Goal: Understand process/instructions

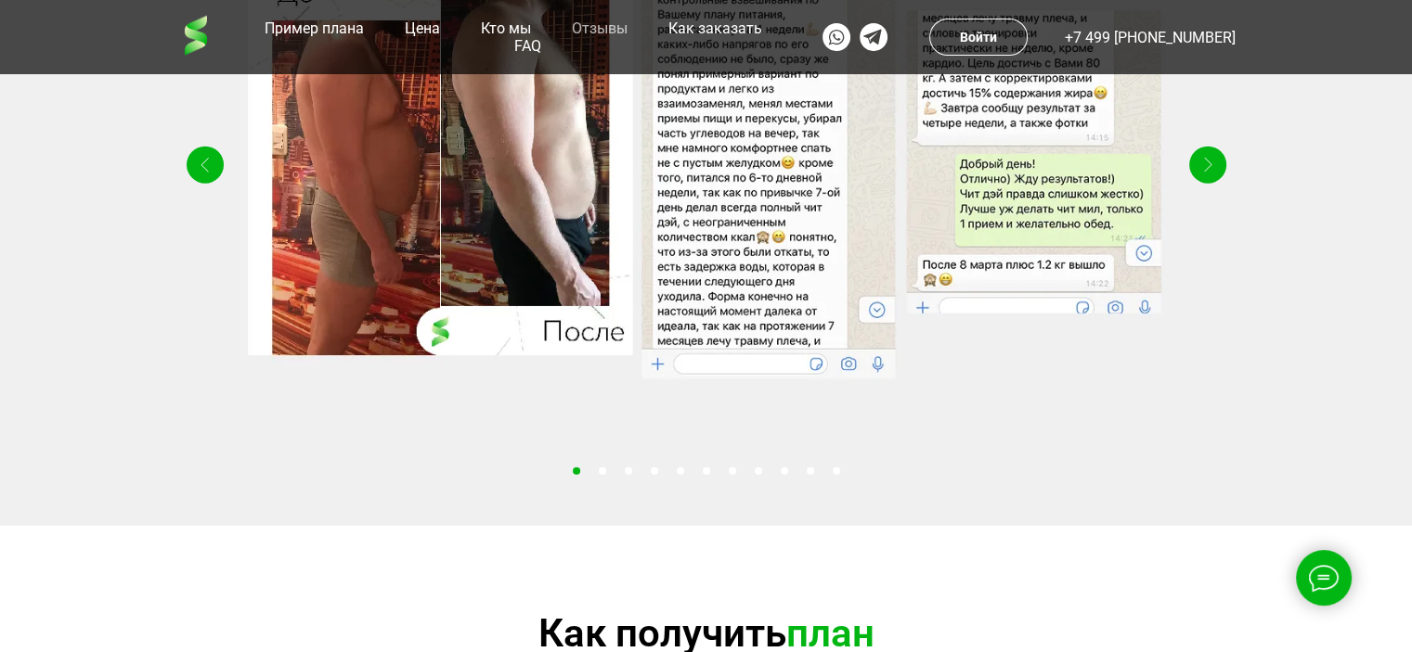
scroll to position [4455, 0]
click at [1202, 184] on div "Right" at bounding box center [1207, 165] width 37 height 37
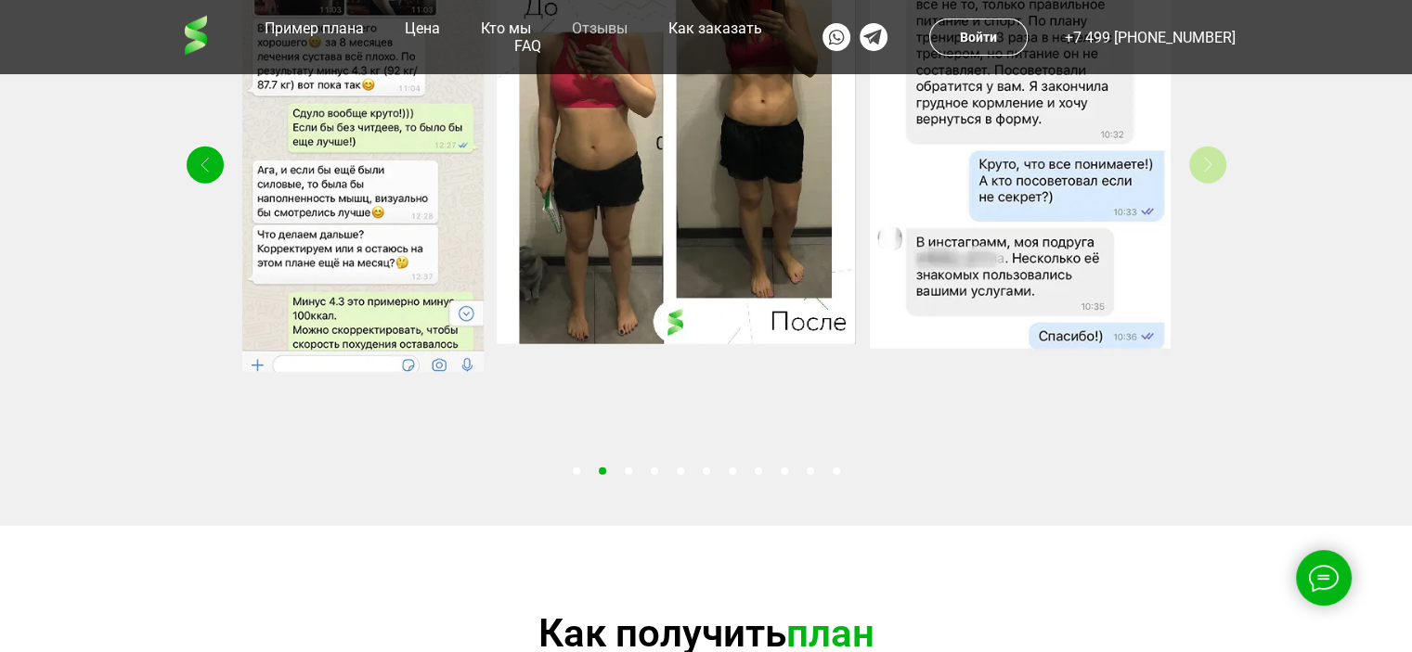
scroll to position [4362, 0]
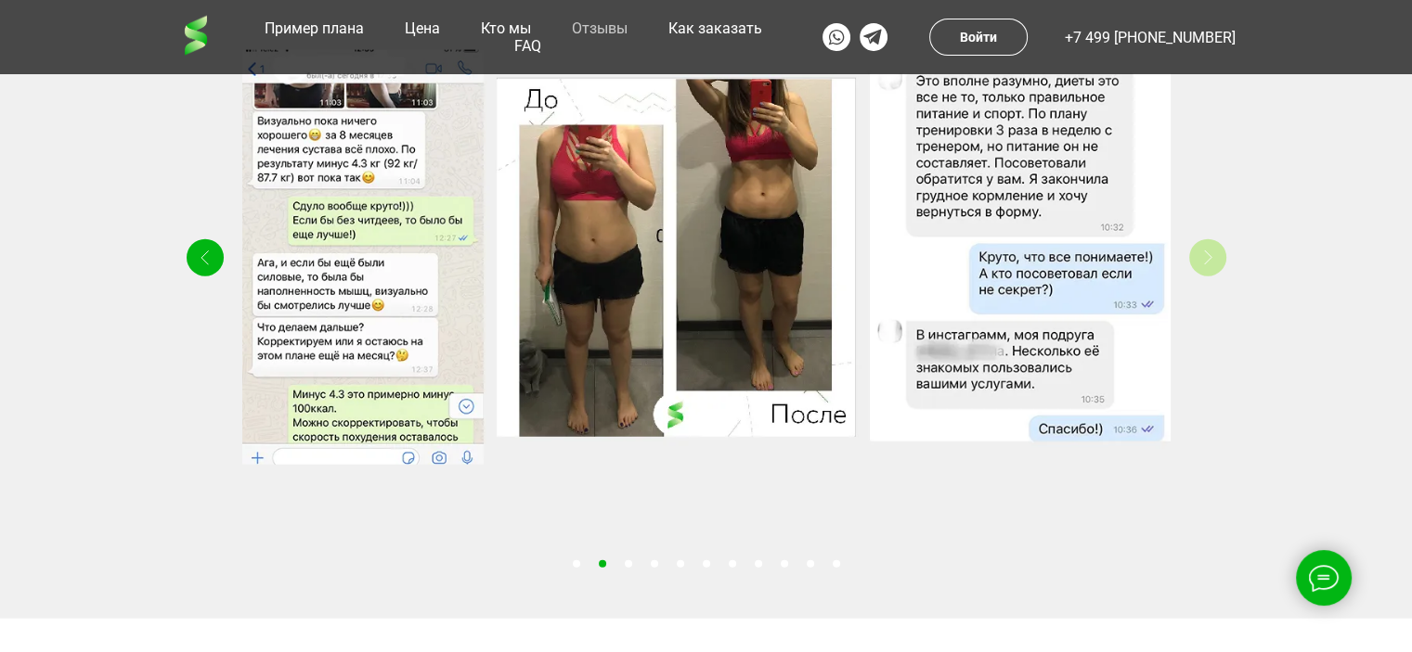
click at [1208, 265] on polyline at bounding box center [1207, 258] width 7 height 14
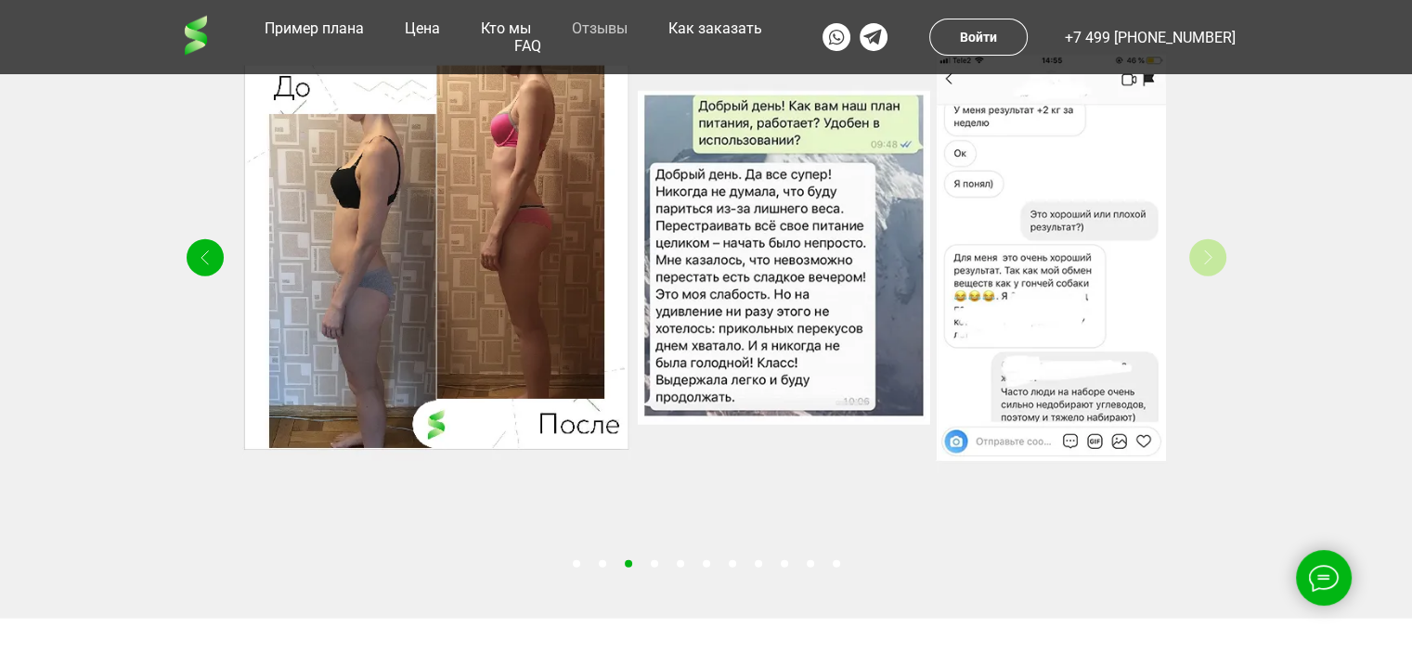
click at [1208, 265] on polyline at bounding box center [1207, 258] width 7 height 14
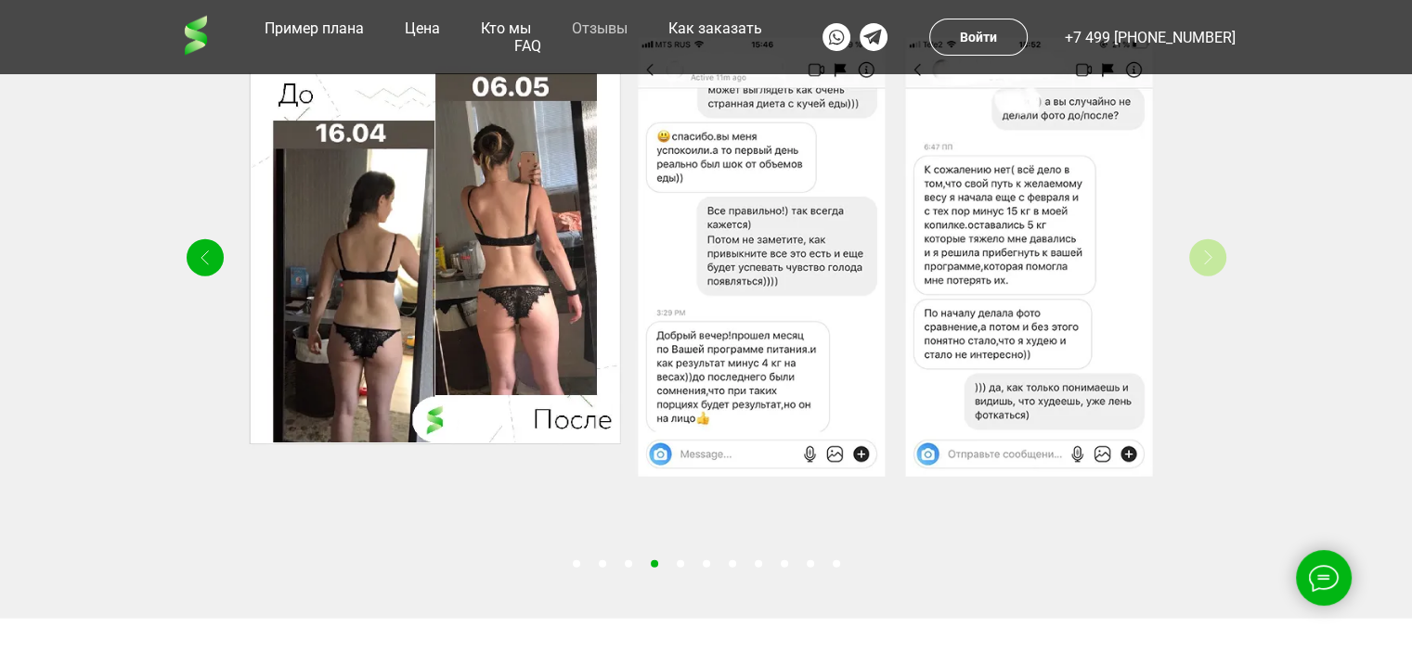
click at [1208, 265] on polyline at bounding box center [1207, 258] width 7 height 14
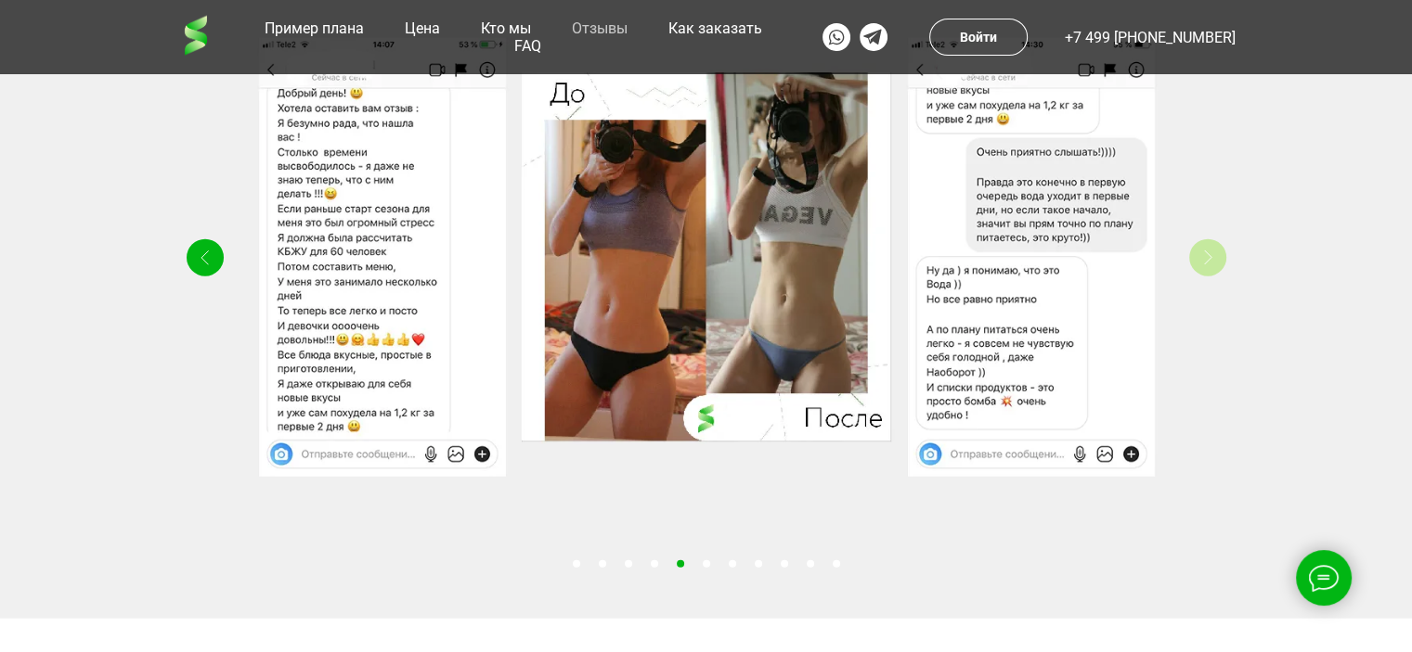
click at [1208, 265] on polyline at bounding box center [1207, 258] width 7 height 14
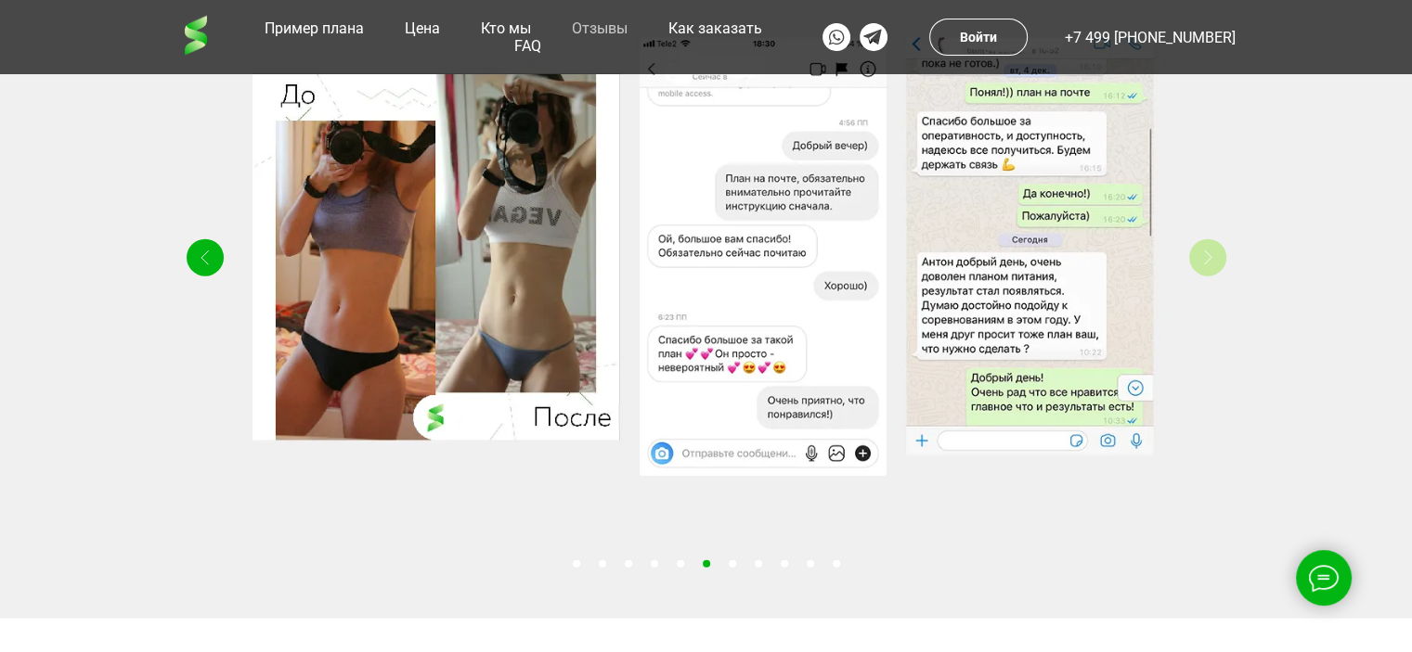
click at [1208, 265] on polyline at bounding box center [1207, 258] width 7 height 14
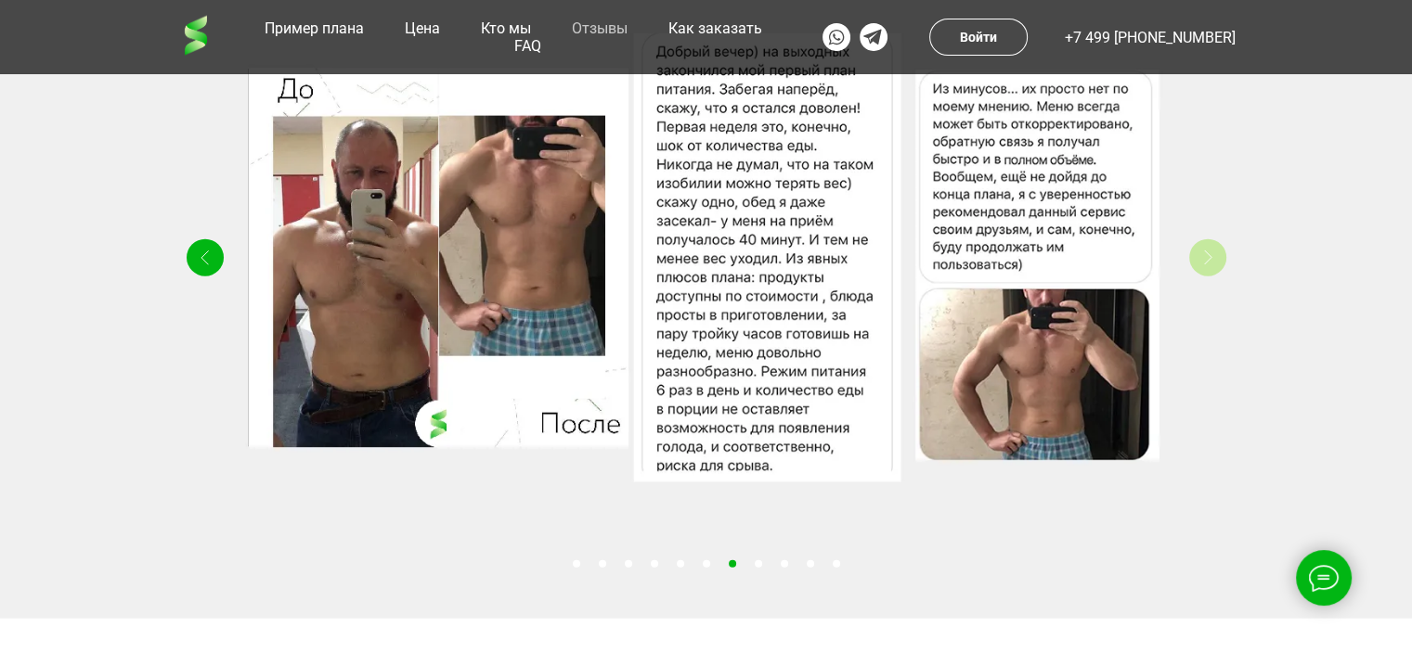
click at [1208, 265] on polyline at bounding box center [1207, 258] width 7 height 14
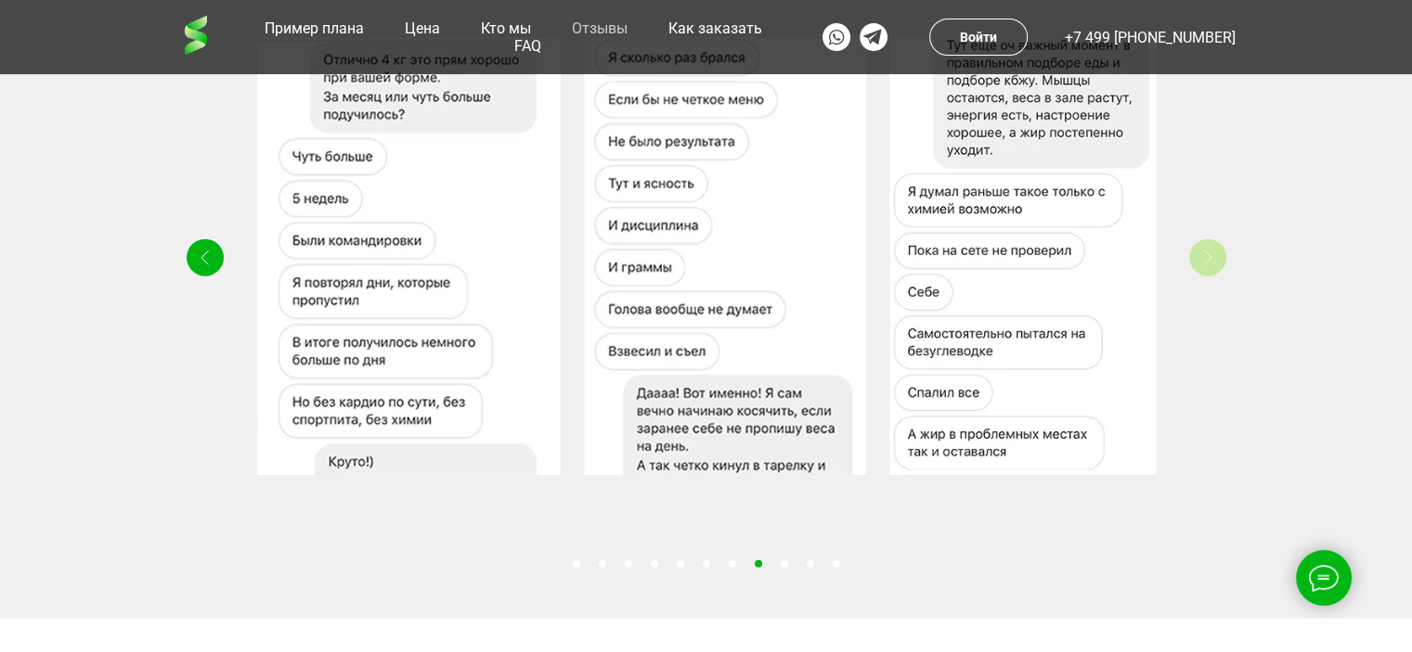
click at [1208, 265] on polyline at bounding box center [1207, 258] width 7 height 14
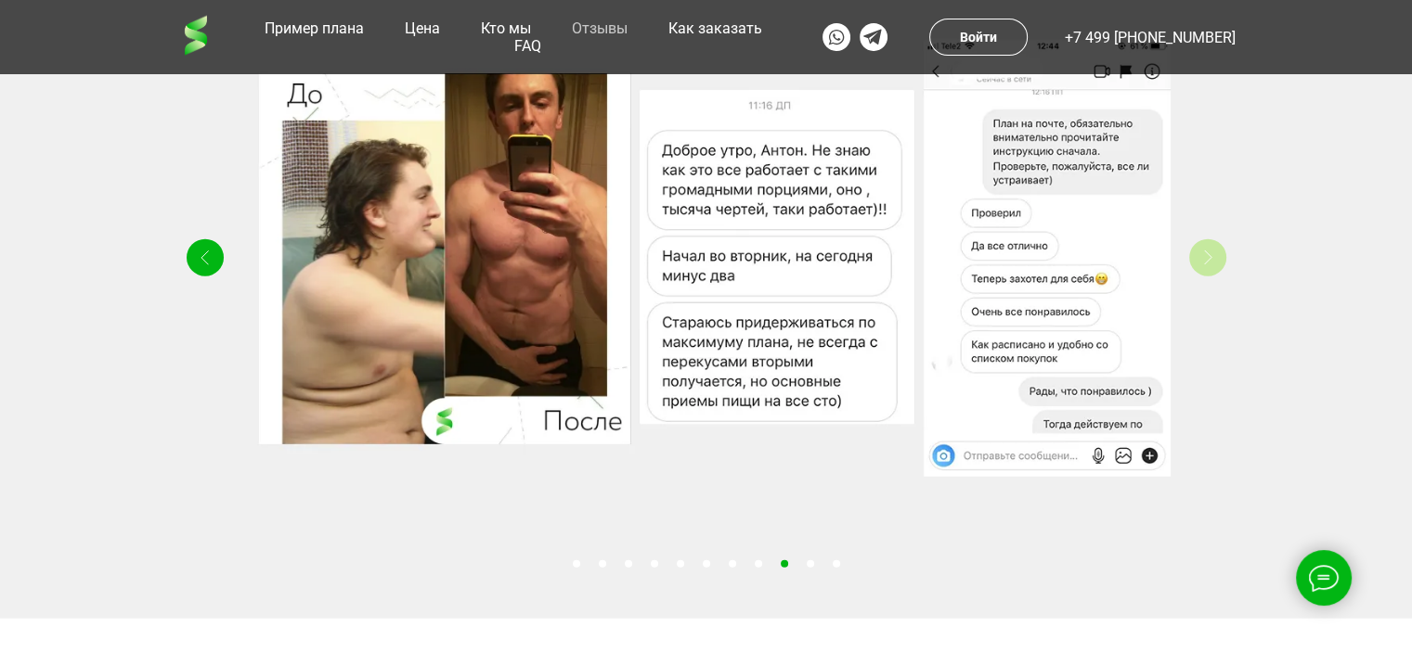
click at [1208, 265] on polyline at bounding box center [1207, 258] width 7 height 14
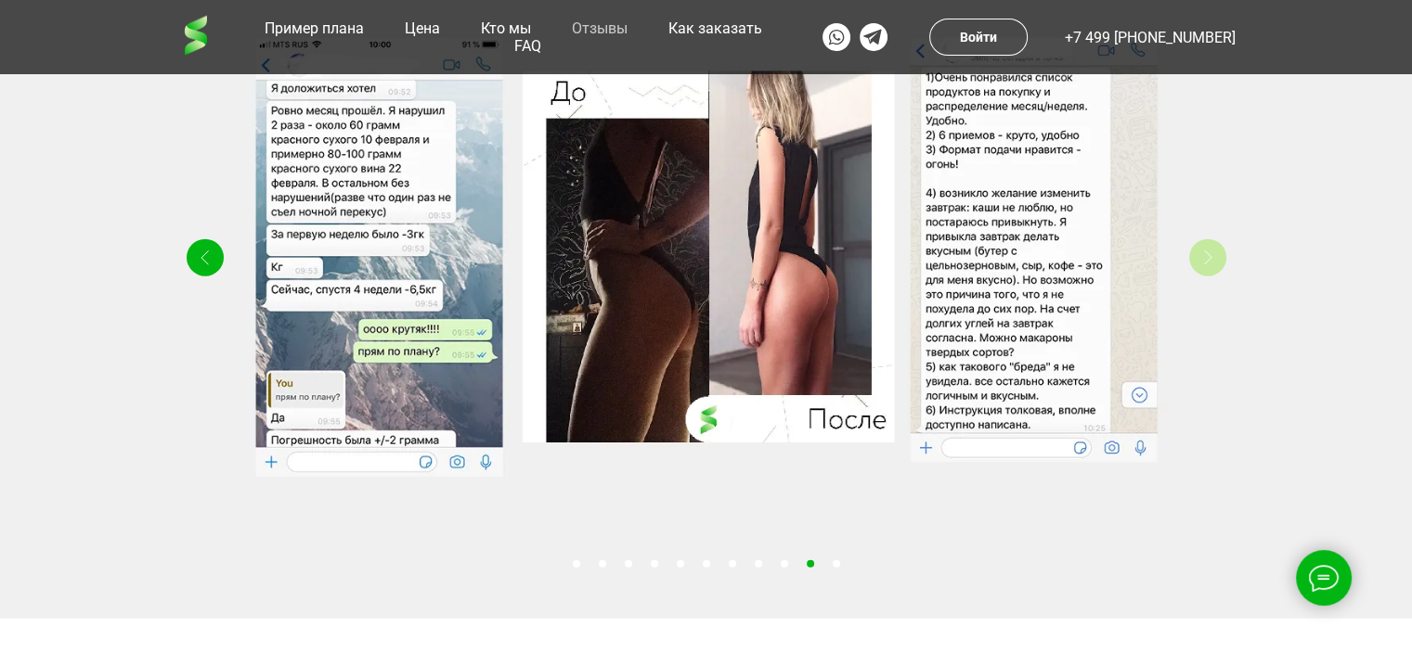
click at [1208, 265] on polyline at bounding box center [1207, 258] width 7 height 14
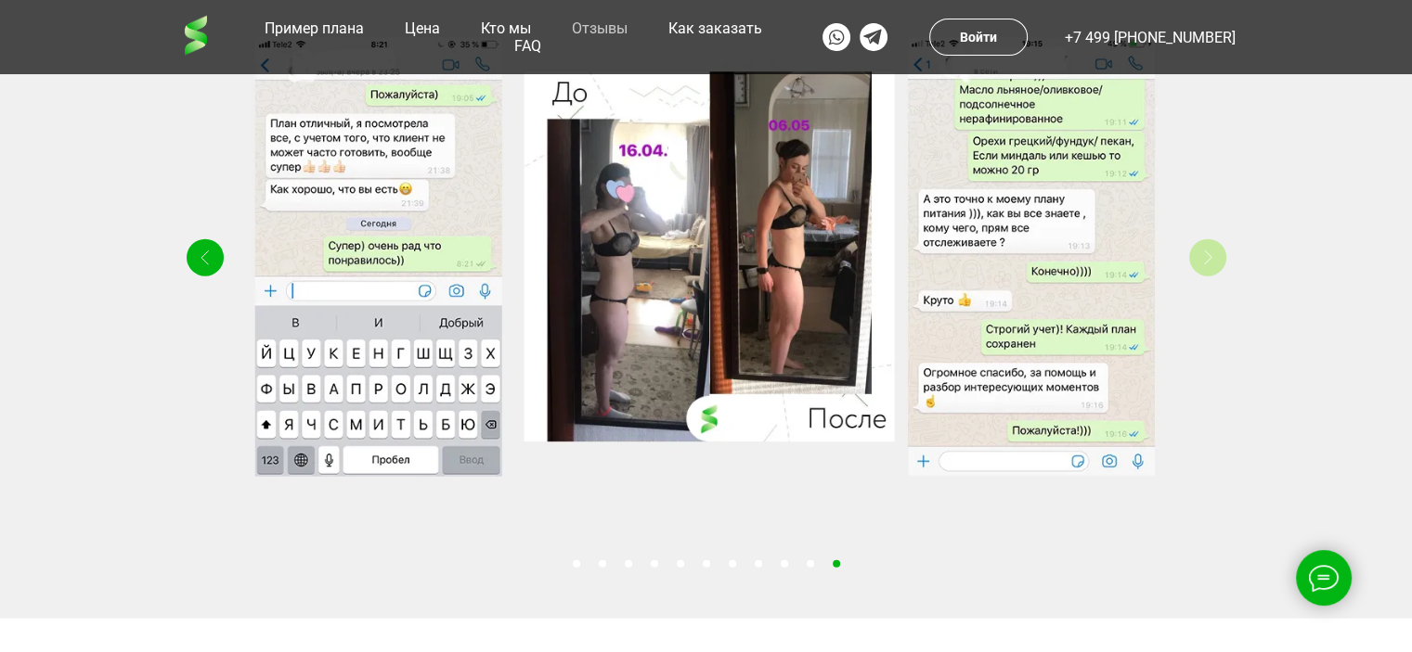
click at [1208, 265] on polyline at bounding box center [1207, 258] width 7 height 14
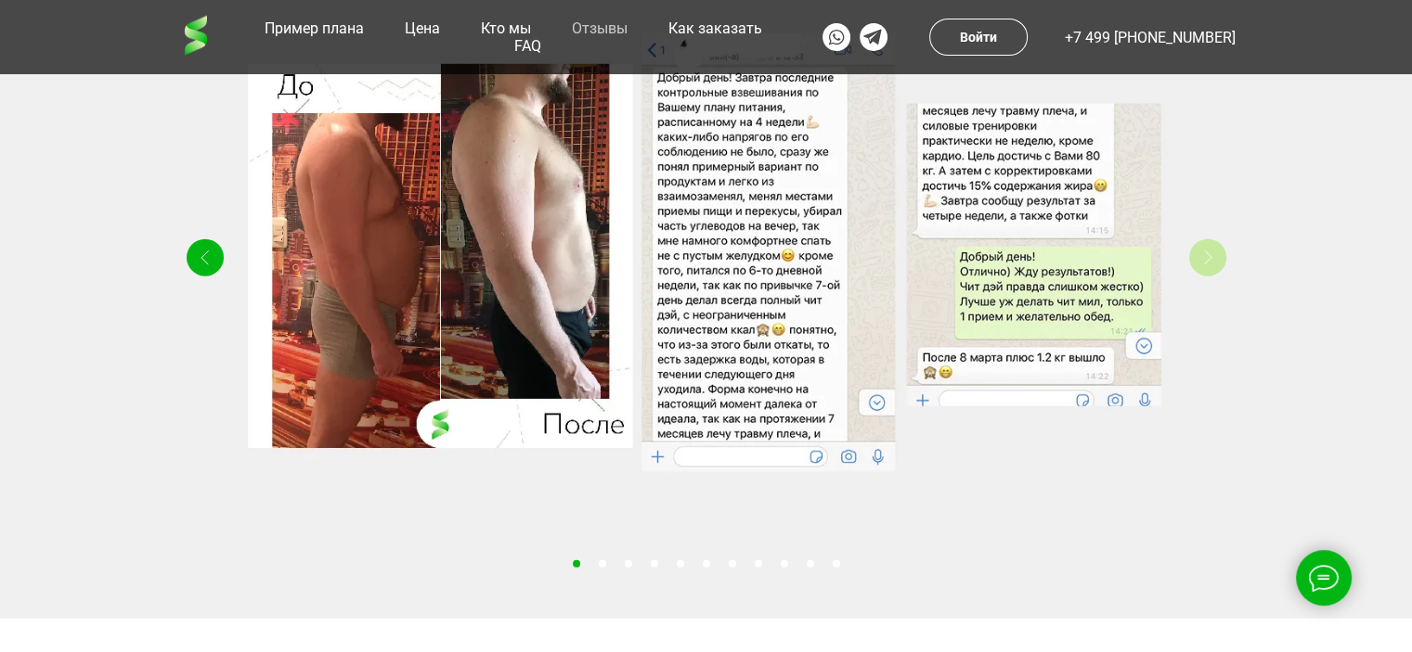
click at [1208, 265] on polyline at bounding box center [1207, 258] width 7 height 14
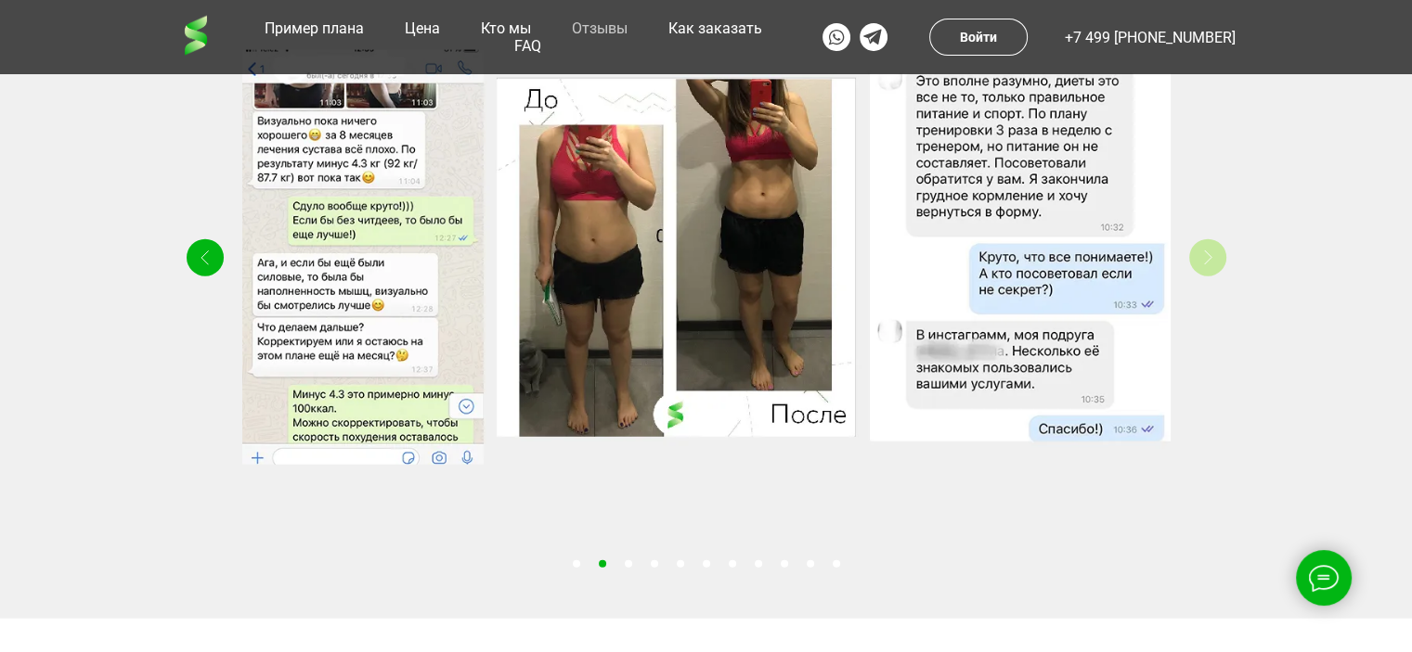
click at [1208, 265] on polyline at bounding box center [1207, 258] width 7 height 14
